Goal: Transaction & Acquisition: Purchase product/service

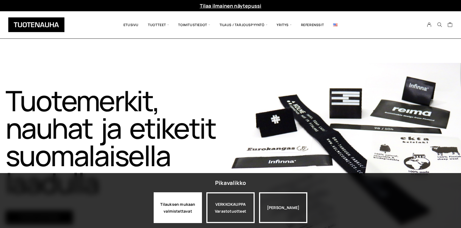
click at [187, 207] on div "Tilauksen mukaan valmistettavat" at bounding box center [178, 207] width 48 height 31
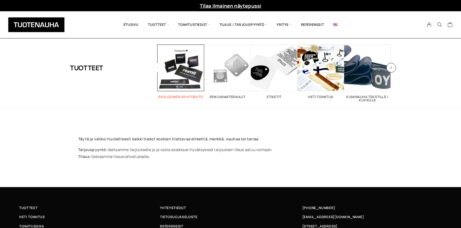
click at [196, 98] on h2 "Ekologinen vaihtoehto 5" at bounding box center [181, 96] width 47 height 3
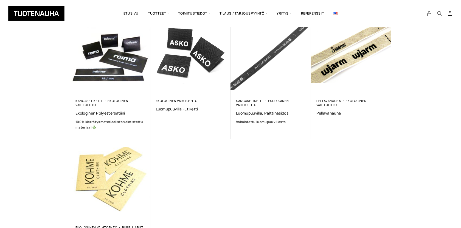
scroll to position [106, 0]
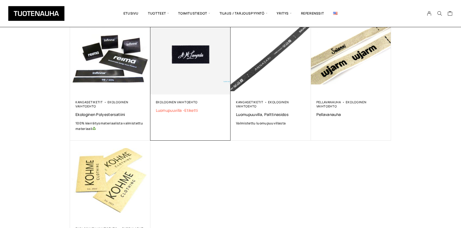
click at [186, 110] on span "Luomupuuvilla -etiketti" at bounding box center [190, 110] width 69 height 5
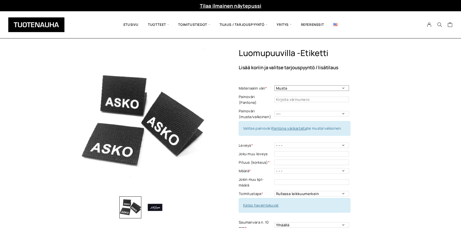
click at [342, 87] on select "Musta Valkoinen Luonnonvalkoinen Vaalea harmaa" at bounding box center [312, 87] width 75 height 5
click at [343, 87] on select "Musta Valkoinen Luonnonvalkoinen Vaalea harmaa" at bounding box center [312, 87] width 75 height 5
select select "Vaalea harmaa"
click at [336, 98] on input "text" at bounding box center [312, 99] width 75 height 5
click at [308, 97] on input "text" at bounding box center [312, 99] width 75 height 5
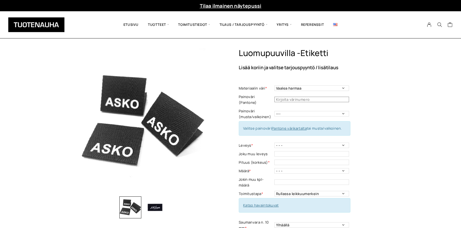
click at [308, 97] on input "text" at bounding box center [312, 99] width 75 height 5
click at [308, 111] on select "--- Musta Valkoinen" at bounding box center [312, 113] width 75 height 5
select select "musta"
click at [271, 203] on link "Katso havaintokuvat" at bounding box center [261, 205] width 36 height 5
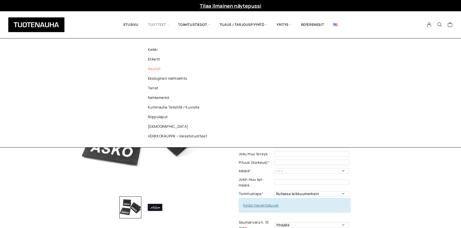
click at [157, 68] on link "Nauhat" at bounding box center [179, 69] width 80 height 10
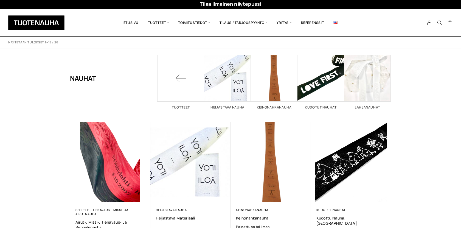
scroll to position [0, 0]
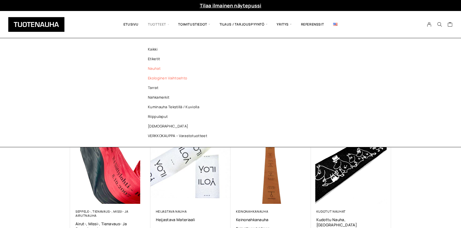
click at [157, 78] on link "Ekologinen vaihtoehto" at bounding box center [179, 78] width 80 height 10
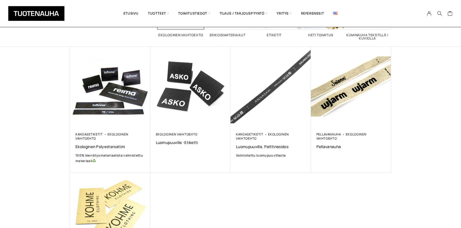
scroll to position [72, 0]
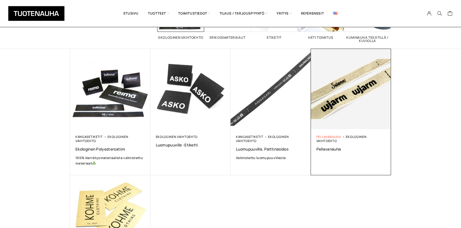
click at [324, 136] on link "Pellavanauha" at bounding box center [329, 137] width 25 height 4
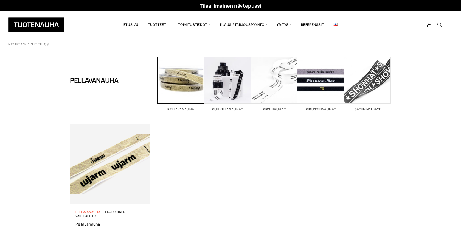
click at [98, 210] on link "Pellavanauha" at bounding box center [88, 212] width 25 height 4
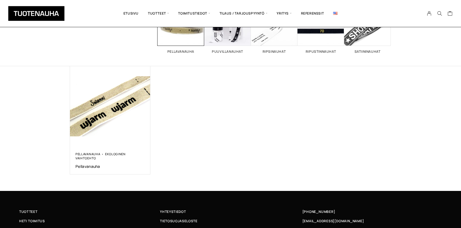
scroll to position [59, 0]
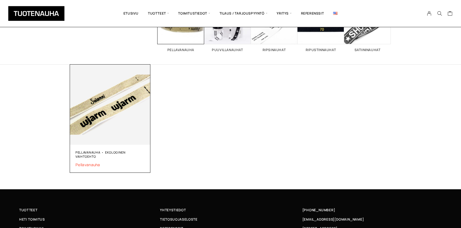
click at [94, 166] on span "Pellavanauha" at bounding box center [110, 164] width 69 height 5
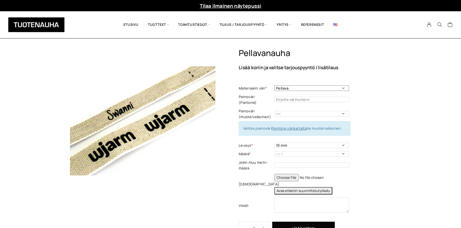
click at [343, 89] on select "Pellava" at bounding box center [312, 87] width 75 height 5
click at [343, 111] on select "--- Musta Valkoinen" at bounding box center [312, 113] width 75 height 5
select select "musta"
click at [343, 143] on select "10 mm 16 mm 25 mm 40 mm" at bounding box center [312, 145] width 75 height 5
select select "25 mm"
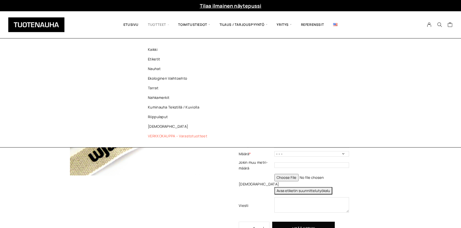
click at [157, 134] on link "VERKKOKAUPPA – Varastotuotteet" at bounding box center [179, 136] width 80 height 10
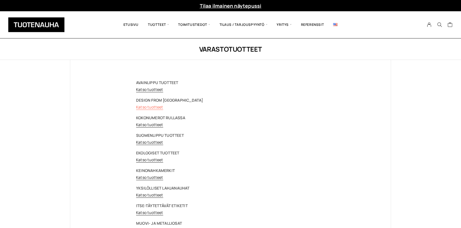
click at [156, 106] on link "Katso tuotteet" at bounding box center [149, 106] width 27 height 5
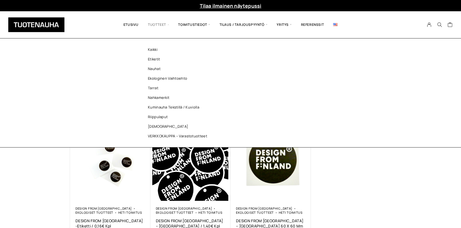
click at [165, 25] on span "Tuotteet" at bounding box center [158, 24] width 30 height 19
click at [156, 26] on span "Tuotteet" at bounding box center [158, 24] width 30 height 19
click at [158, 22] on span "Tuotteet" at bounding box center [158, 24] width 30 height 19
click at [158, 23] on span "Tuotteet" at bounding box center [158, 24] width 30 height 19
click at [152, 50] on link "Kaikki" at bounding box center [179, 50] width 80 height 10
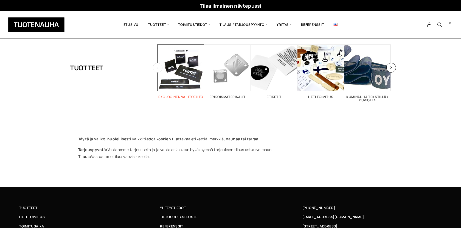
click at [175, 96] on h2 "Ekologinen vaihtoehto 5" at bounding box center [181, 96] width 47 height 3
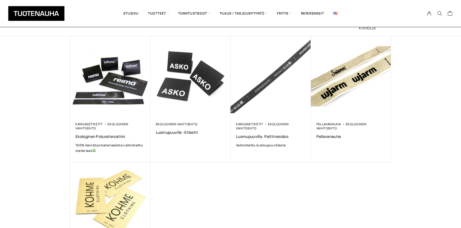
scroll to position [83, 0]
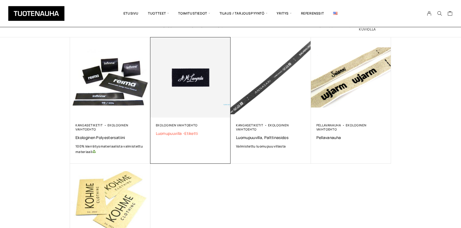
click at [176, 132] on span "Luomupuuvilla -etiketti" at bounding box center [190, 133] width 69 height 5
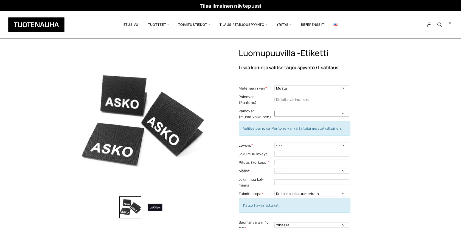
click at [294, 111] on select "--- Musta Valkoinen" at bounding box center [312, 113] width 75 height 5
select select "valkoinen"
click at [298, 126] on link "Pantone värikartalta" at bounding box center [289, 128] width 35 height 5
click at [314, 98] on input "text" at bounding box center [312, 99] width 75 height 5
type input "427"
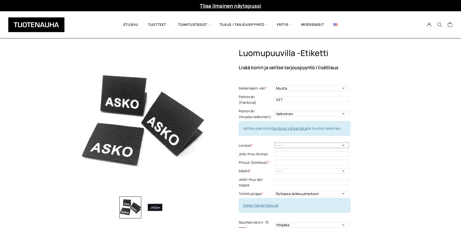
click at [342, 143] on select "- - - 10 mm: harmaa, luonnonvalkoinen 15 mm: harmaa, luonnonvalkoinen 20mm: mus…" at bounding box center [312, 145] width 75 height 5
select select "20mm: musta, luonnonvalkoinen"
click at [307, 160] on input "text" at bounding box center [312, 162] width 75 height 5
type input "20"
click at [344, 168] on select "- - - 250 kpl 500 kpl 1000 kpl 1500 kpl 2000 kpl 2500 kpl 3000 kpl 3500 kpl 400…" at bounding box center [312, 170] width 75 height 5
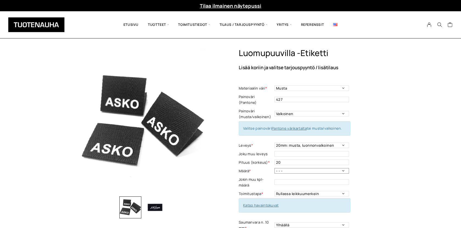
select select "250 kpl"
click at [342, 191] on select "Rullassa leikkuumerkein Rullassa ilman leikkuumerkkejä Leikattuna" at bounding box center [312, 193] width 75 height 5
select select "Leikattuna"
click at [264, 203] on link "Katso havaintokuvat" at bounding box center [261, 205] width 36 height 5
